Goal: Check status: Check status

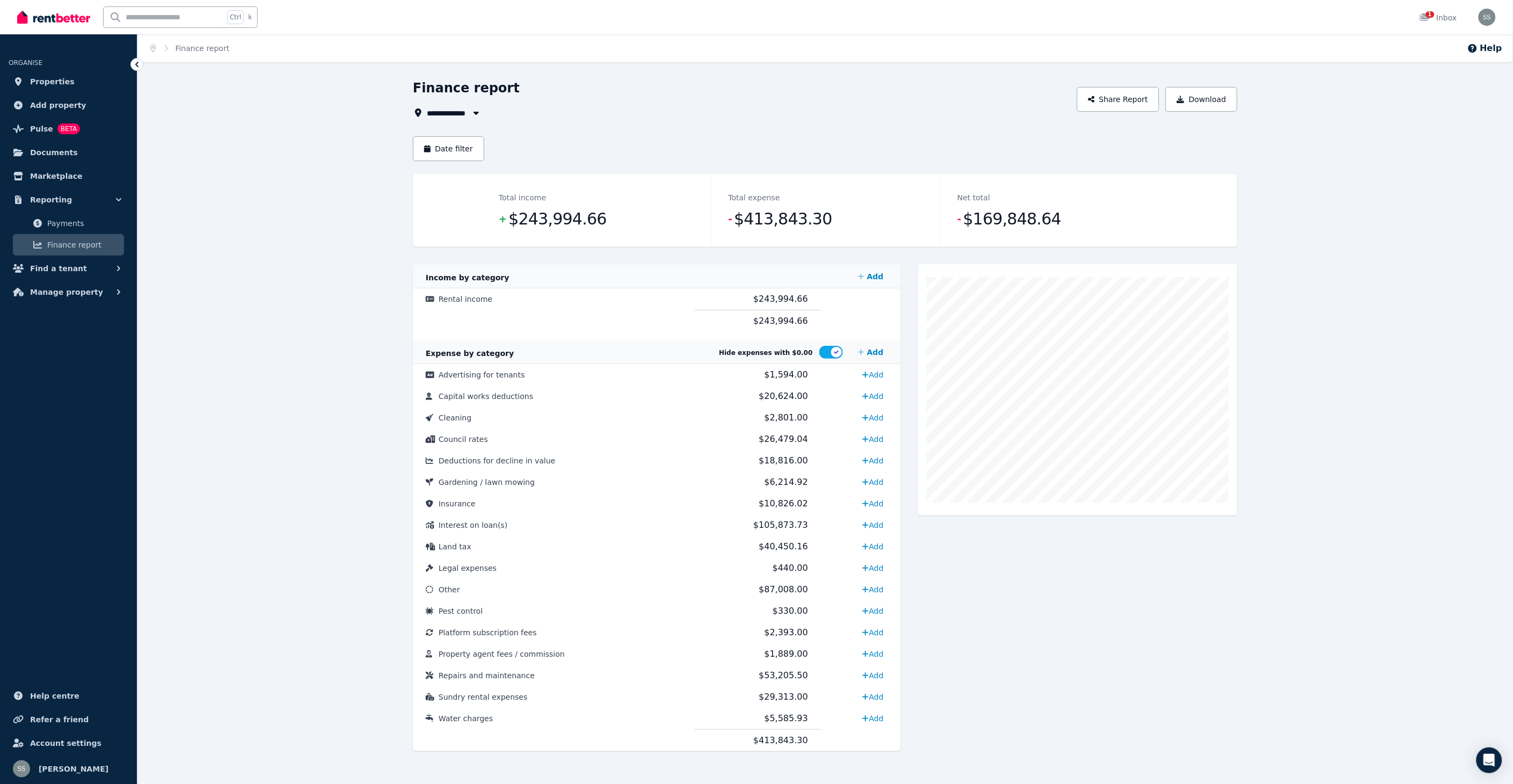
click at [66, 244] on span "Finance report" at bounding box center [83, 245] width 72 height 13
click at [479, 109] on icon "button" at bounding box center [476, 113] width 11 height 9
click at [470, 148] on span "[STREET_ADDRESS]" at bounding box center [488, 153] width 108 height 11
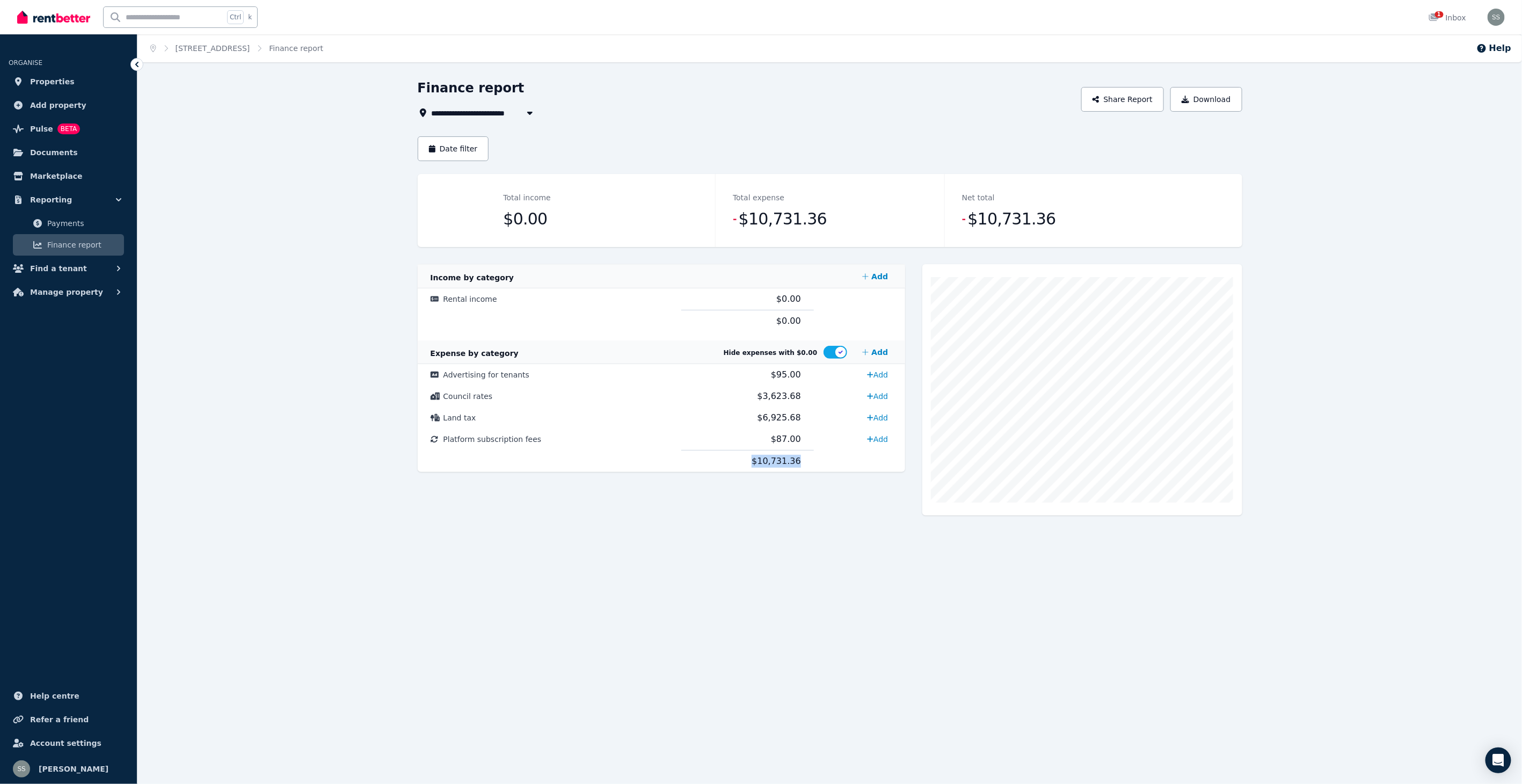
drag, startPoint x: 750, startPoint y: 459, endPoint x: 798, endPoint y: 460, distance: 48.0
click at [798, 460] on td "$10,731.36" at bounding box center [747, 462] width 133 height 22
click at [530, 114] on icon "button" at bounding box center [529, 114] width 5 height 4
click at [503, 174] on span "[STREET_ADDRESS][PERSON_NAME][PERSON_NAME]" at bounding box center [492, 172] width 108 height 11
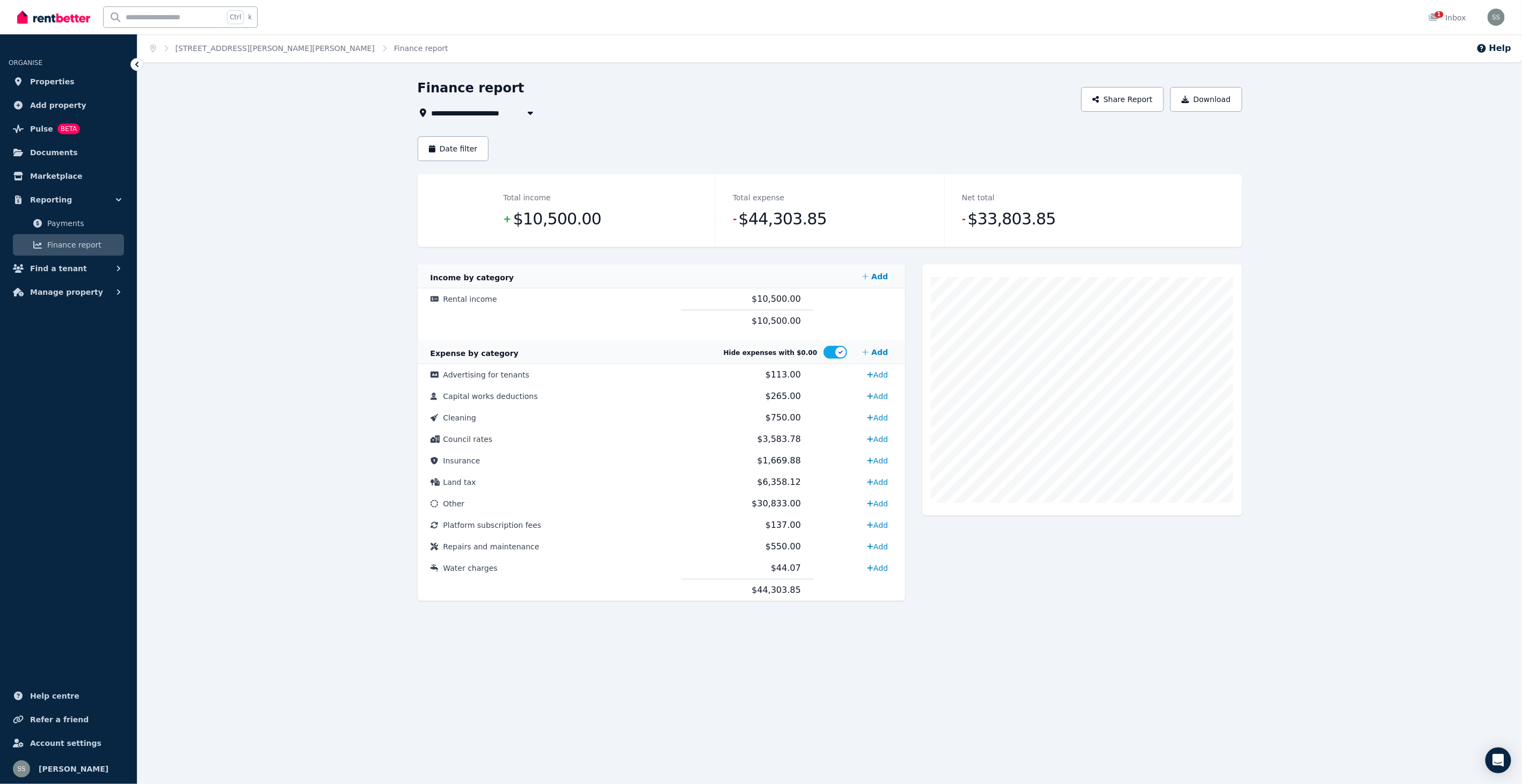
click at [530, 111] on icon "button" at bounding box center [530, 113] width 11 height 9
click at [504, 194] on span "[STREET_ADDRESS][PERSON_NAME]" at bounding box center [492, 191] width 108 height 11
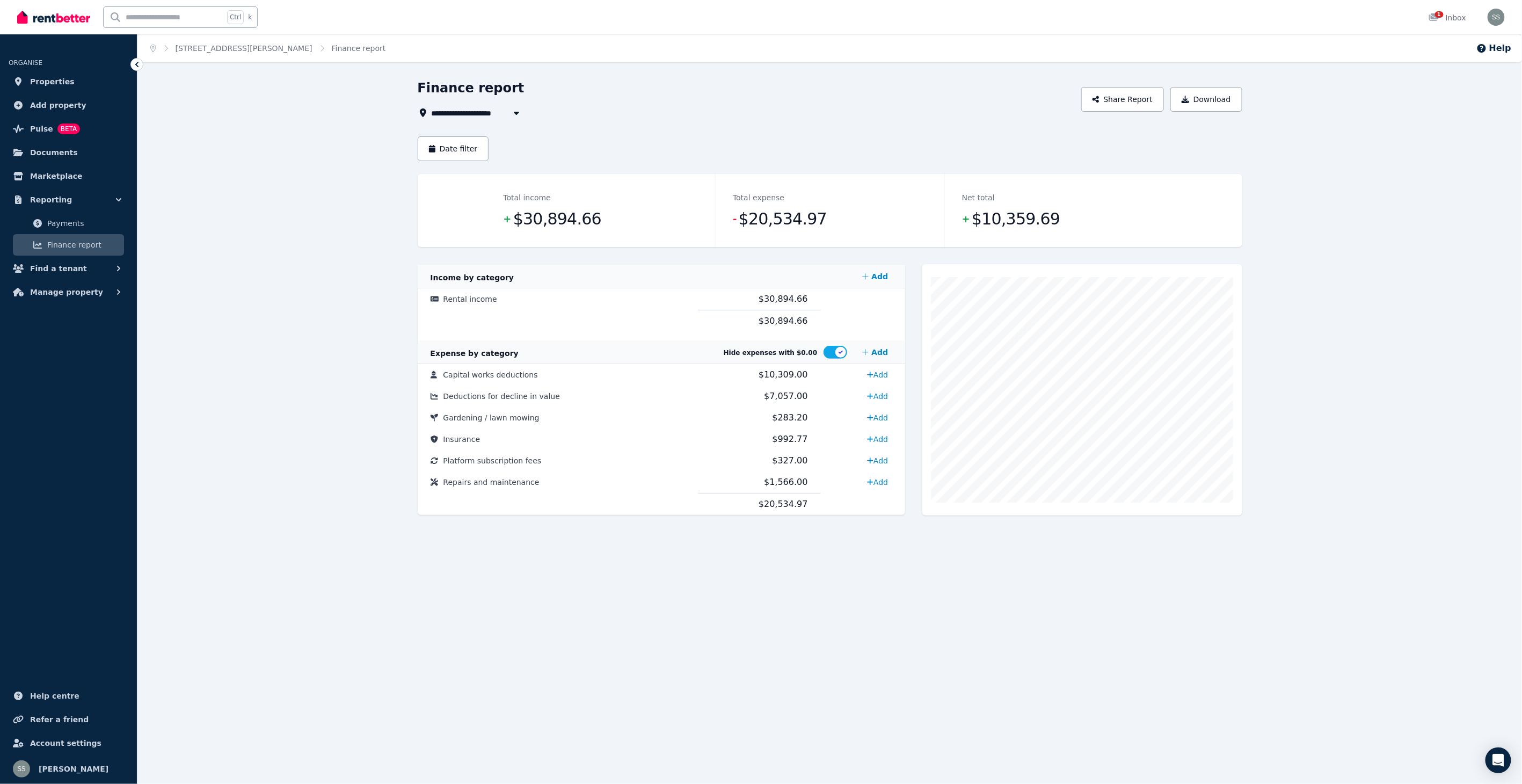
click at [519, 113] on icon "button" at bounding box center [517, 113] width 11 height 9
click at [510, 210] on span "[STREET_ADDRESS]" at bounding box center [492, 210] width 108 height 11
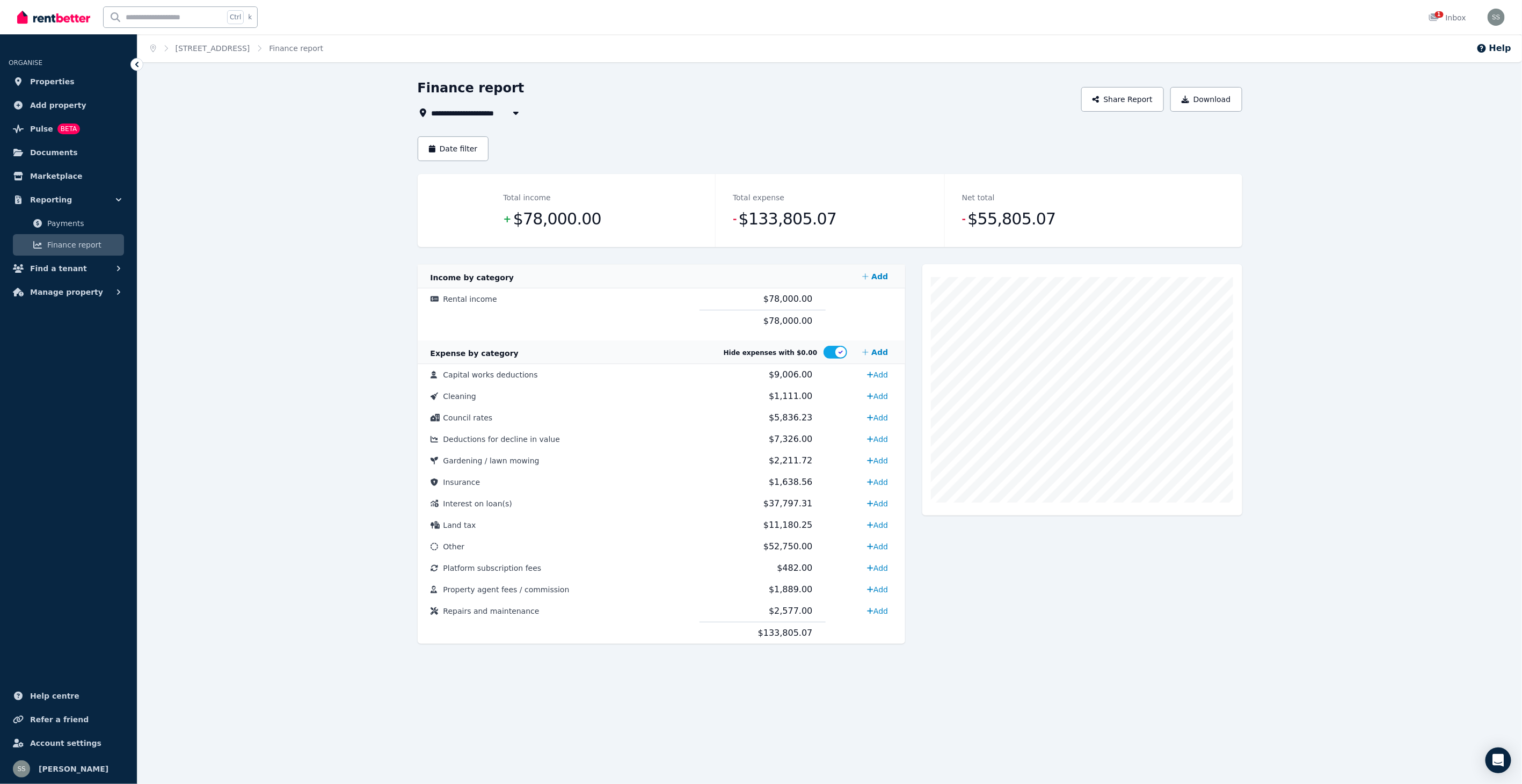
click at [521, 112] on icon "button" at bounding box center [516, 113] width 11 height 9
click at [512, 228] on span "[STREET_ADDRESS]" at bounding box center [492, 229] width 108 height 11
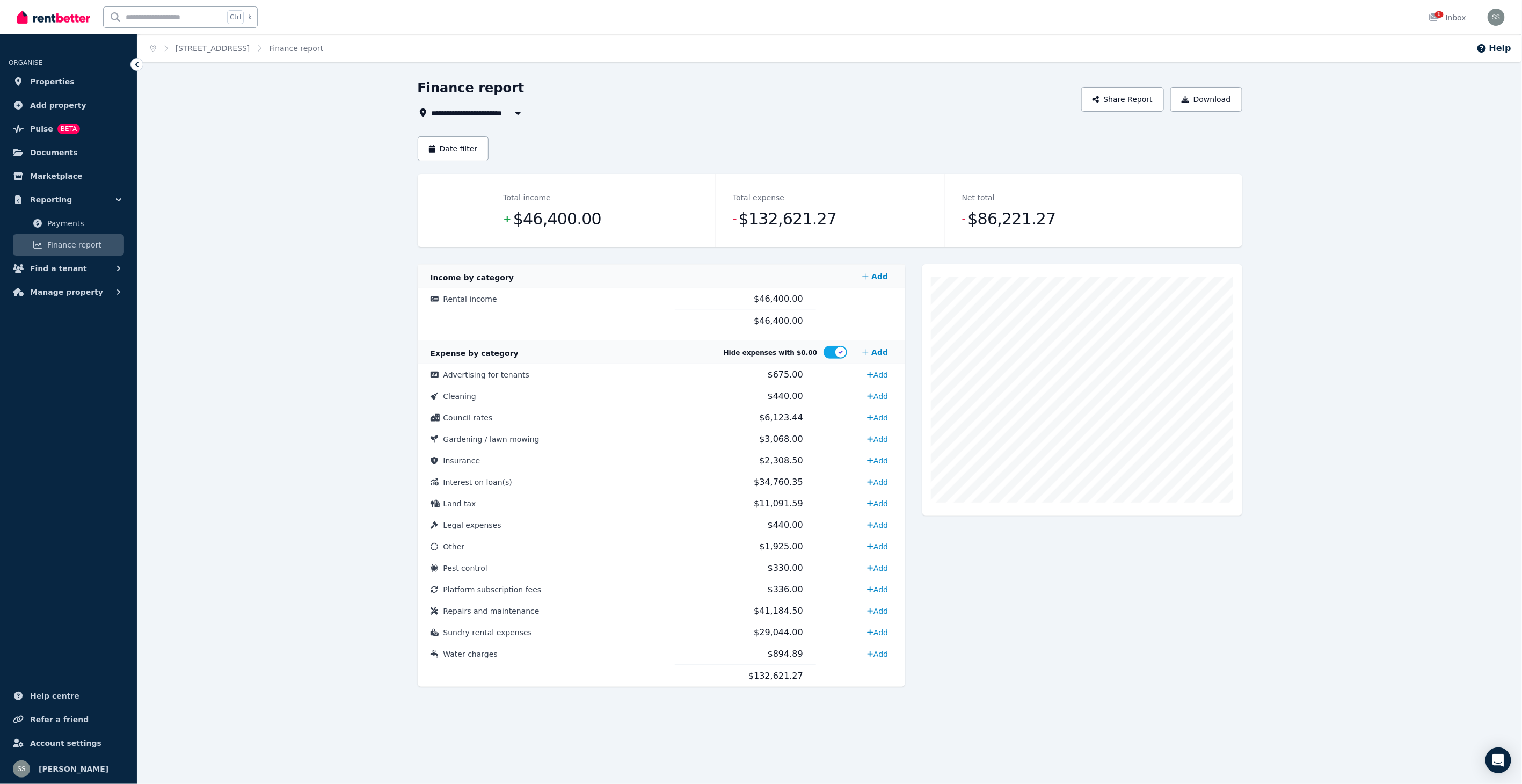
click at [517, 113] on icon "button" at bounding box center [518, 114] width 5 height 4
click at [508, 202] on span "[STREET_ADDRESS]" at bounding box center [492, 203] width 108 height 11
type input "**********"
